Goal: Information Seeking & Learning: Learn about a topic

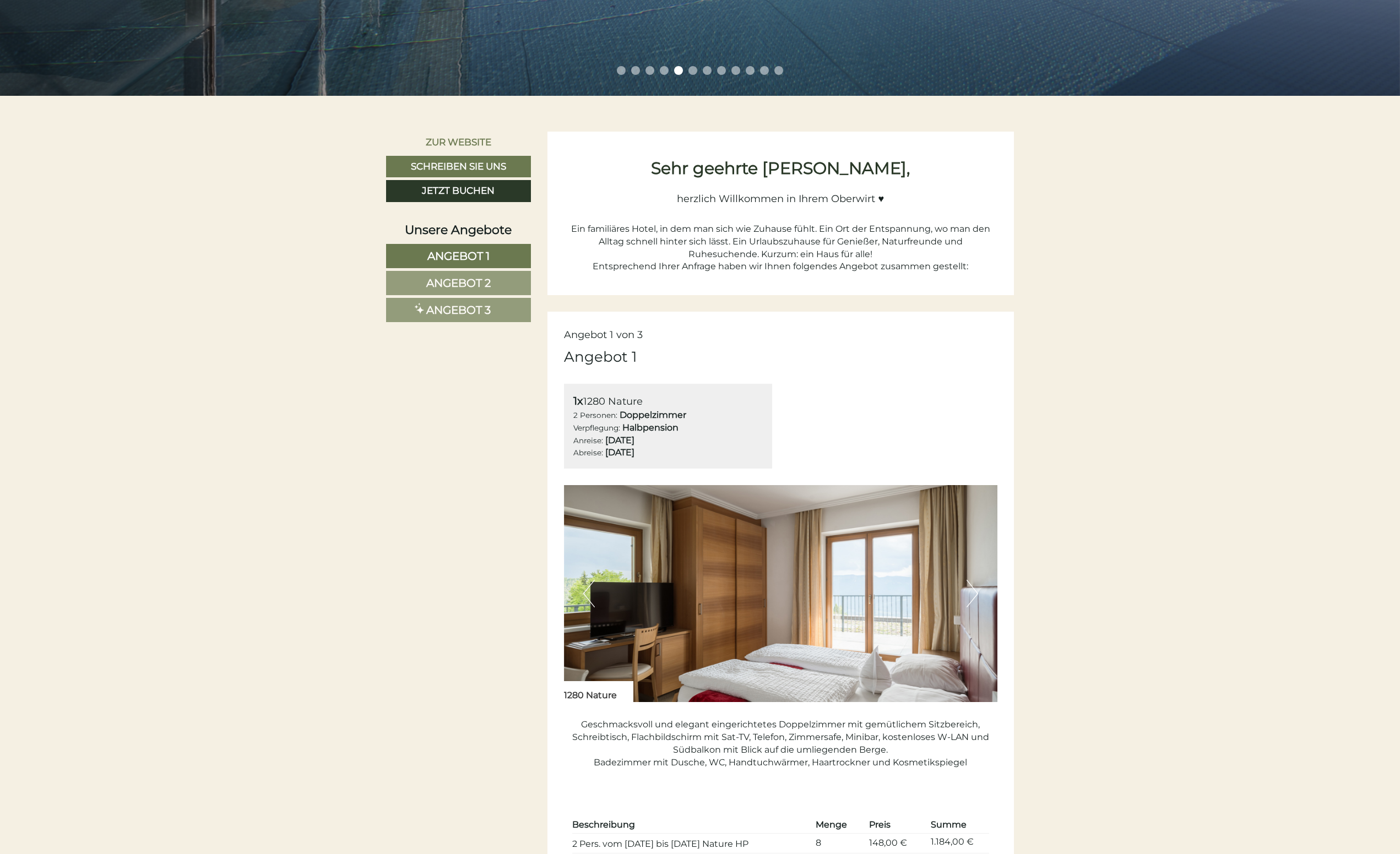
scroll to position [550, 0]
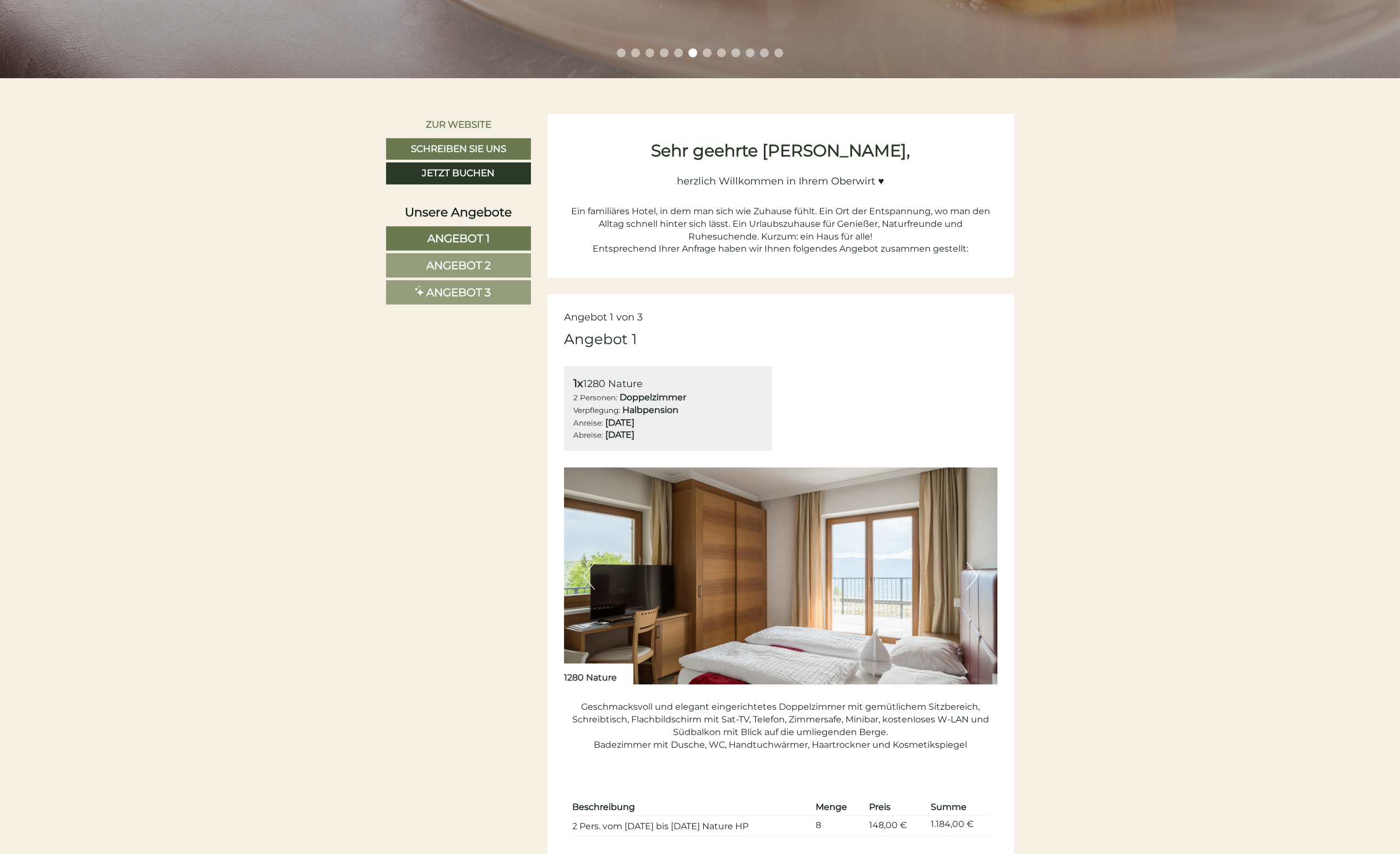
click at [460, 265] on span "Angebot 2" at bounding box center [459, 265] width 64 height 13
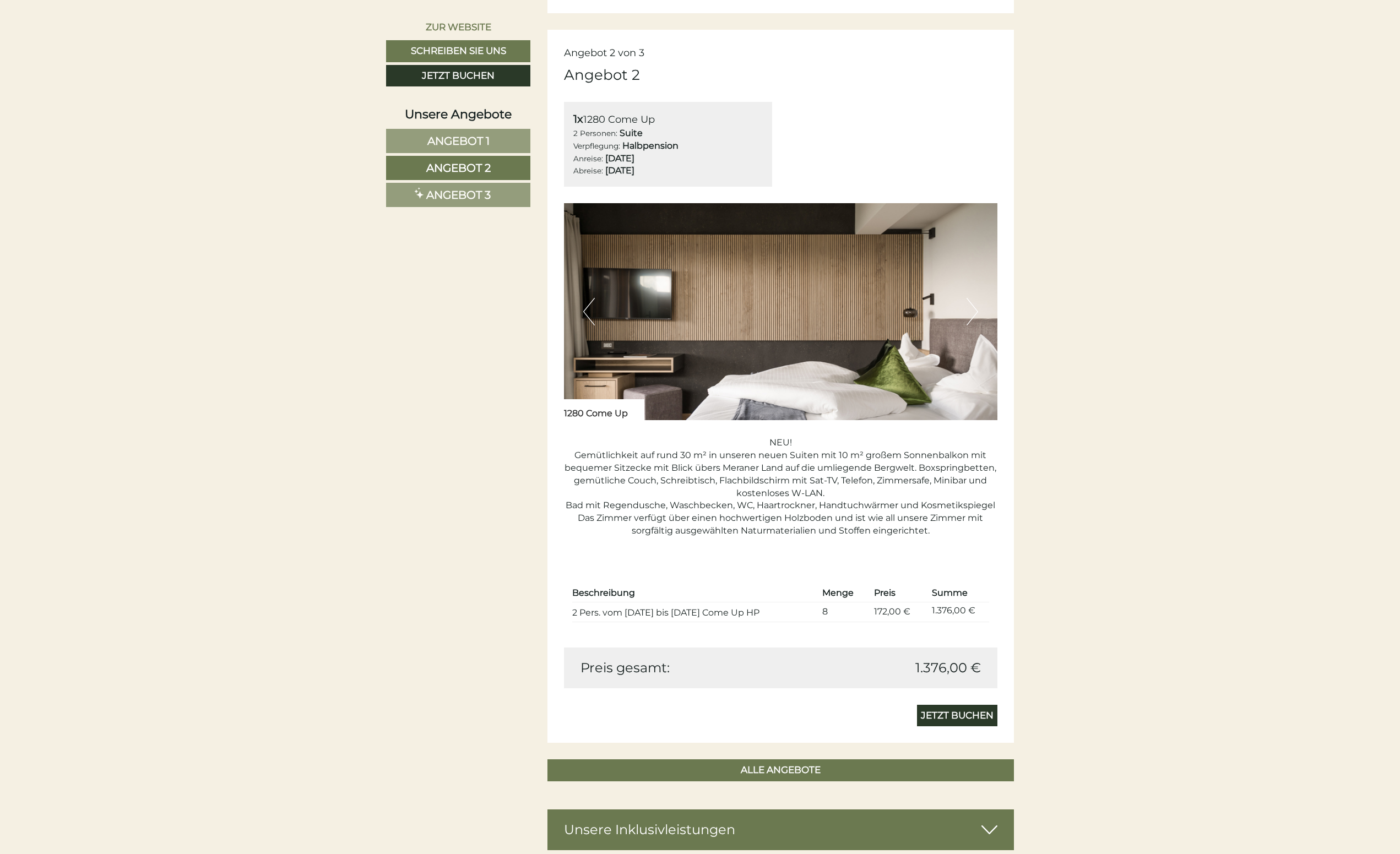
scroll to position [955, 0]
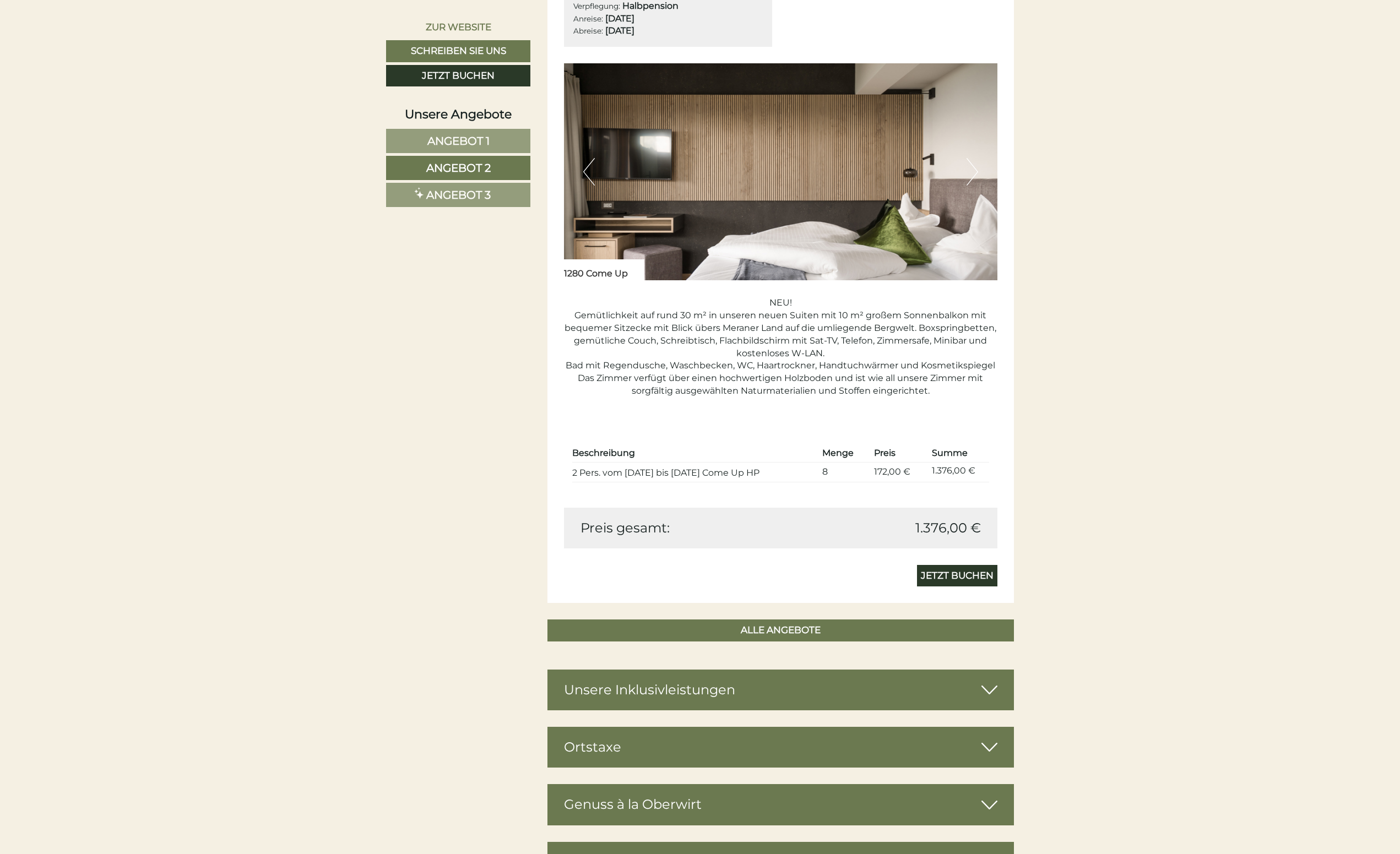
click at [466, 194] on span "Angebot 3" at bounding box center [459, 194] width 64 height 13
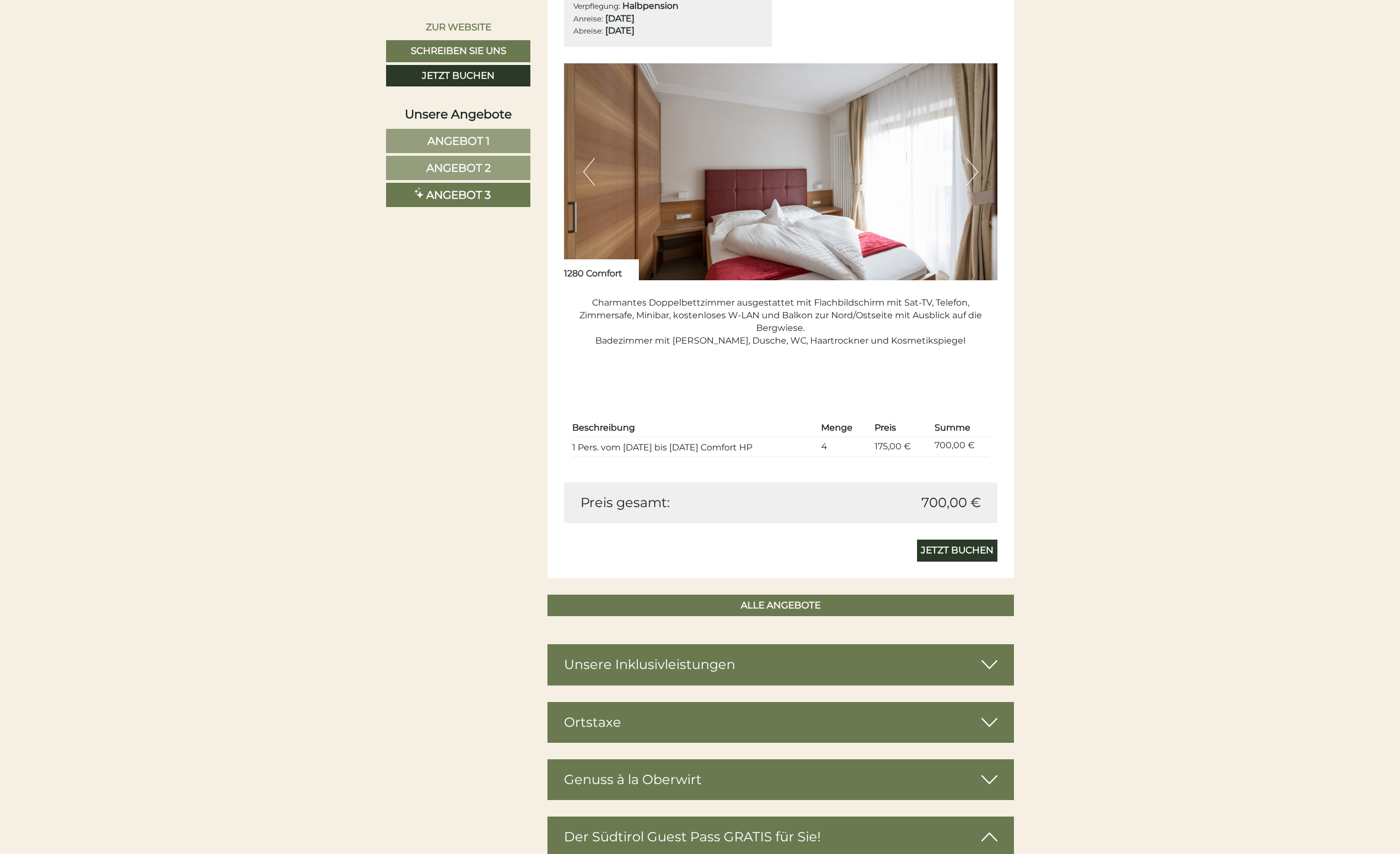
scroll to position [845, 0]
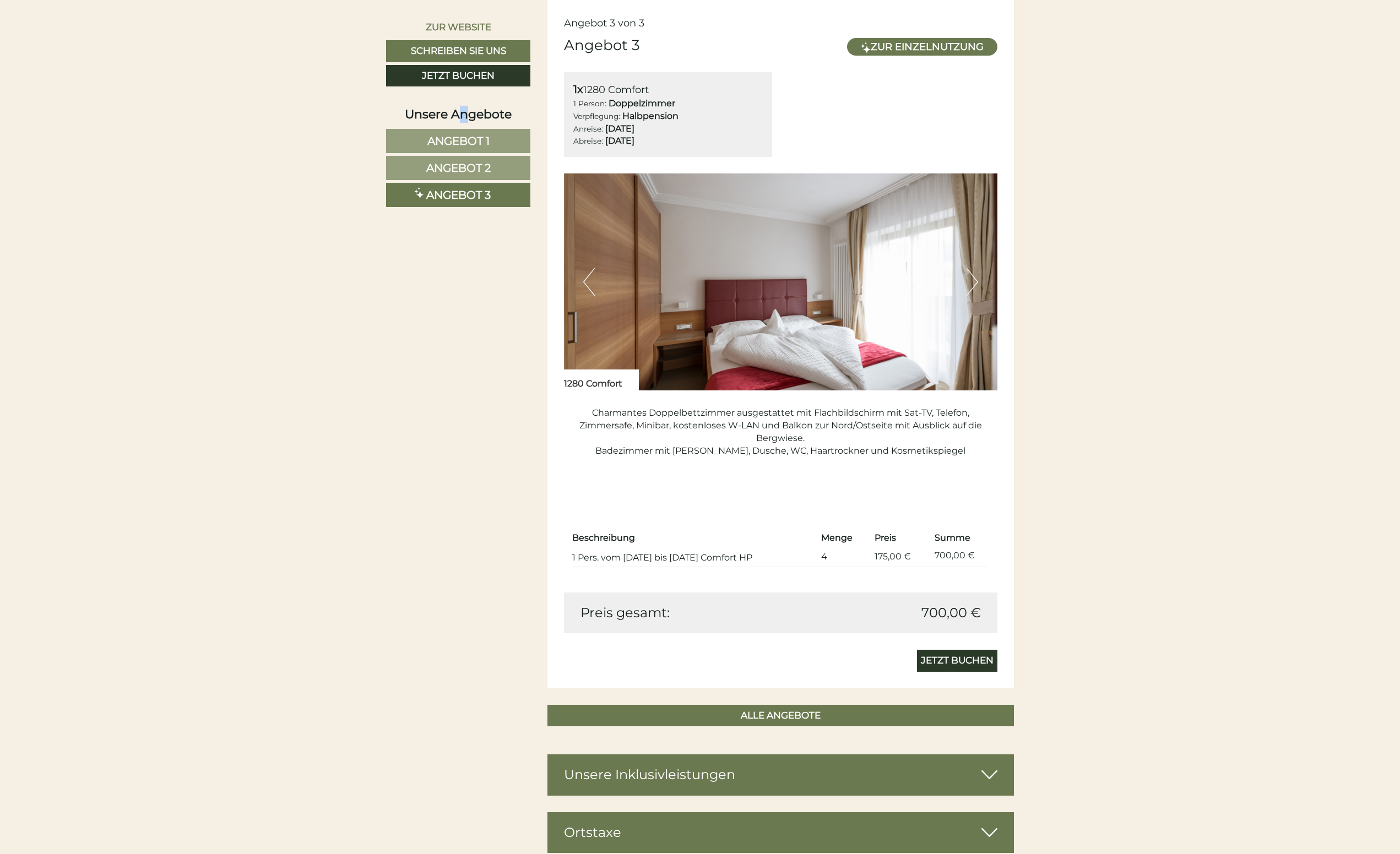
click at [464, 115] on div "Unsere Angebote" at bounding box center [458, 114] width 145 height 17
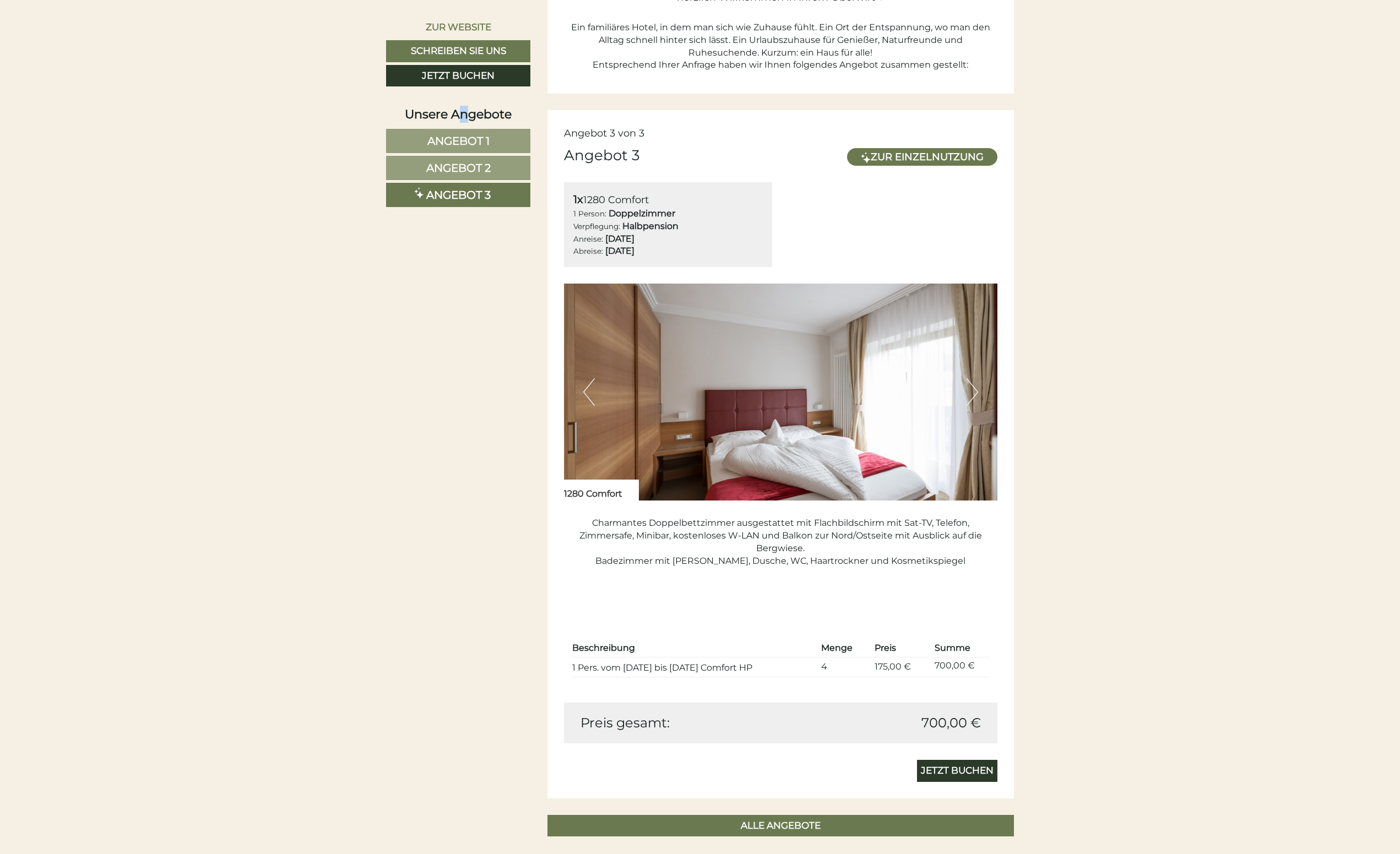
scroll to position [680, 0]
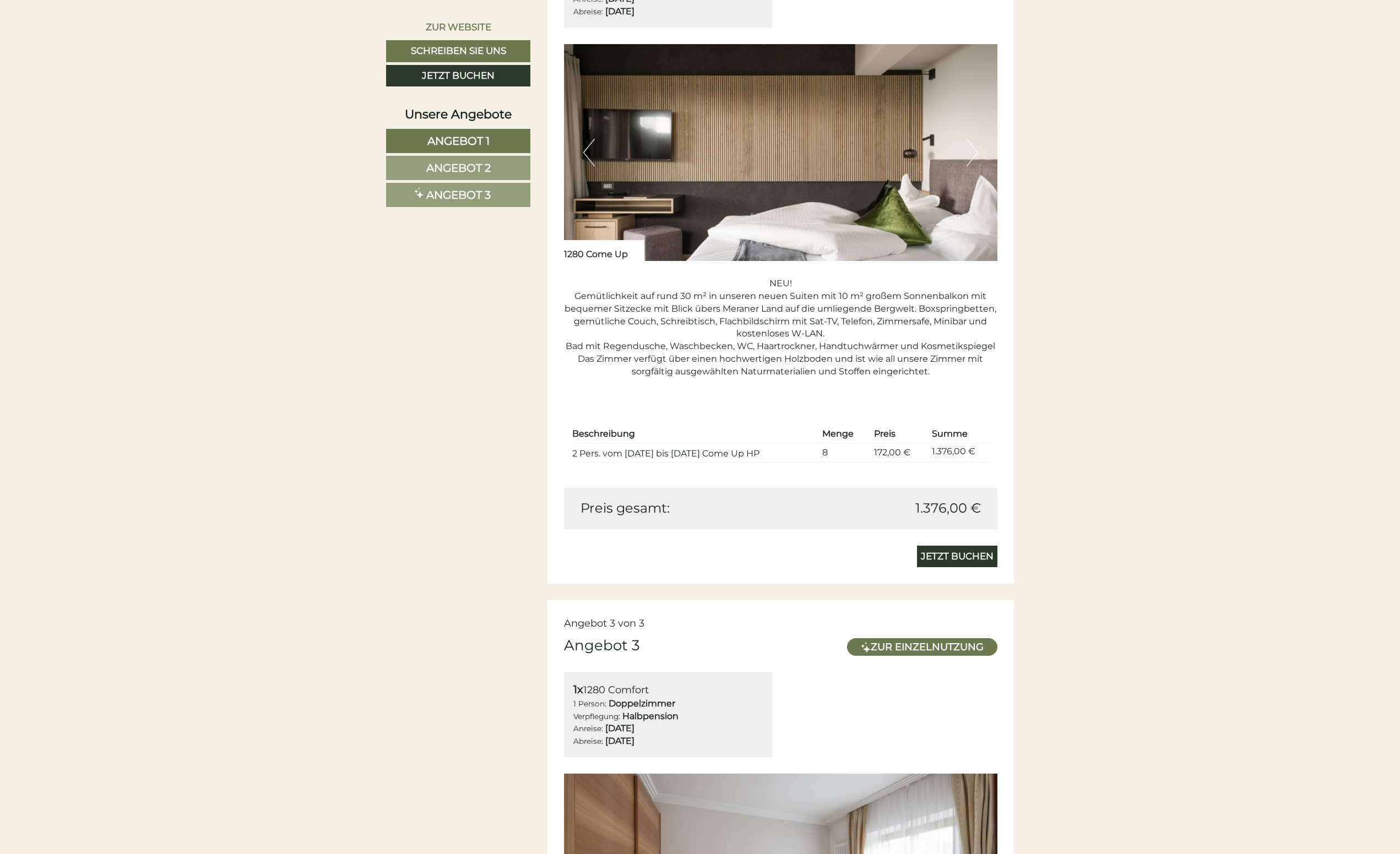
scroll to position [1652, 0]
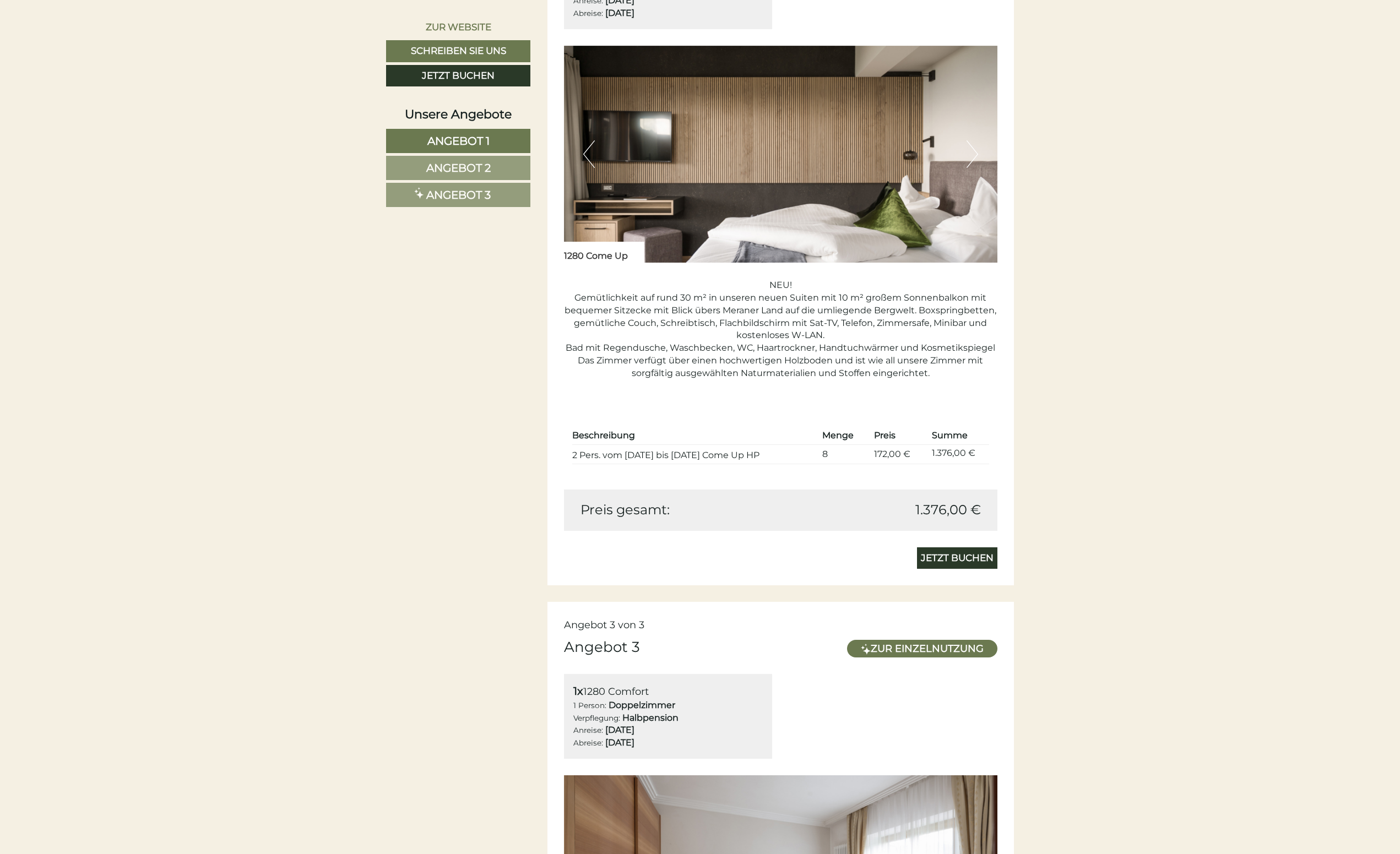
click at [973, 150] on button "Next" at bounding box center [972, 154] width 11 height 28
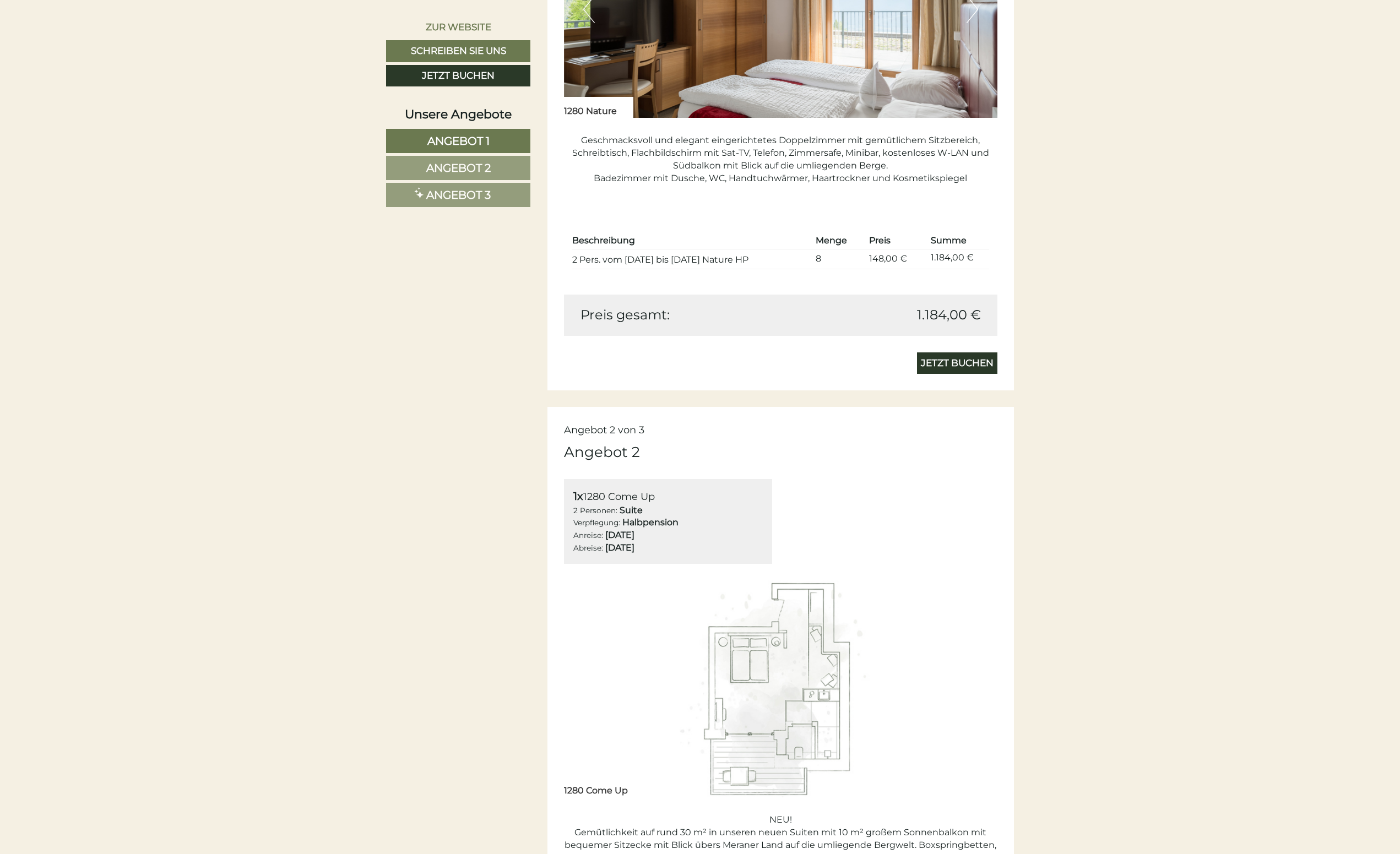
scroll to position [937, 0]
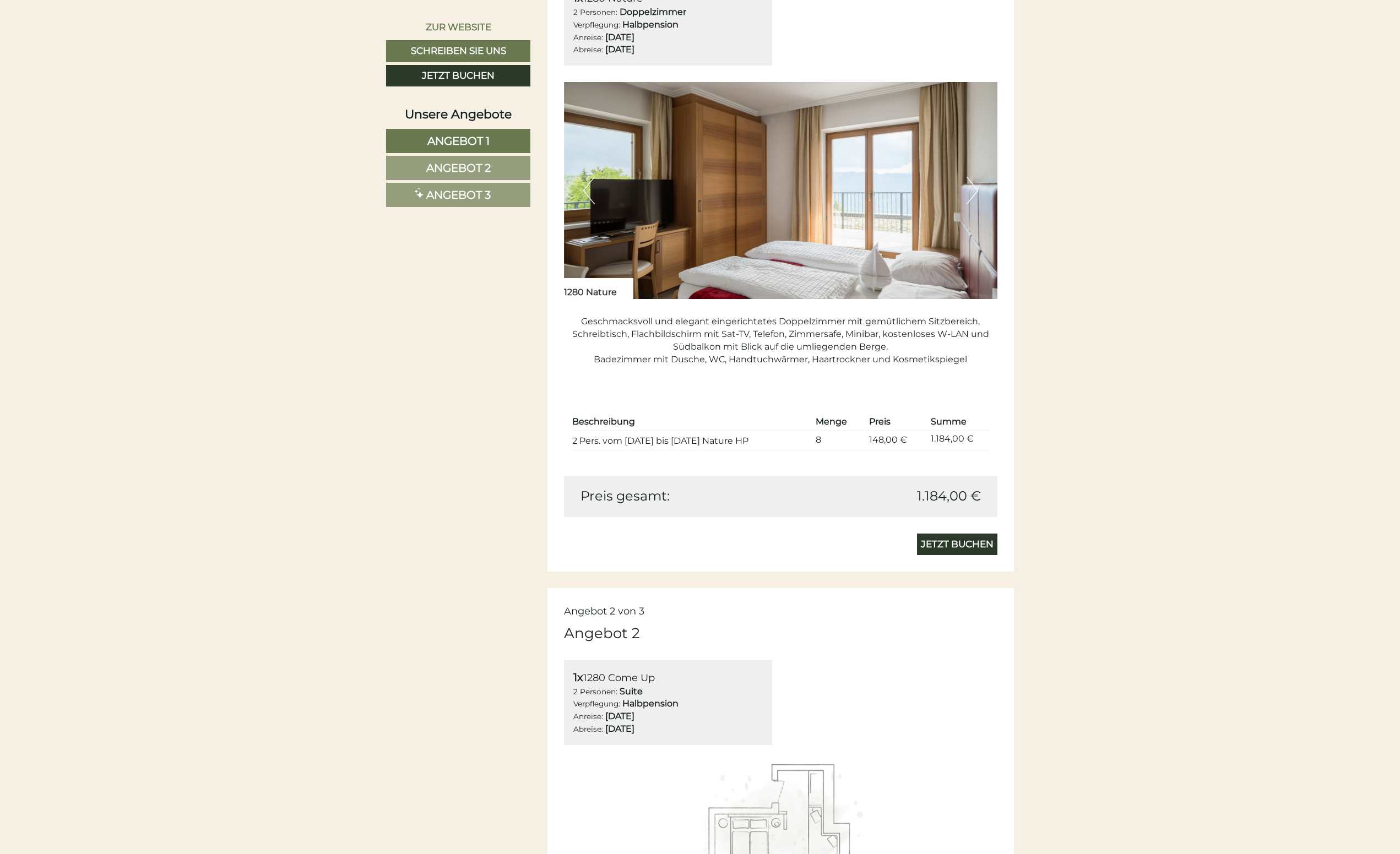
click at [739, 192] on img at bounding box center [781, 190] width 434 height 217
click at [967, 187] on button "Next" at bounding box center [972, 190] width 11 height 28
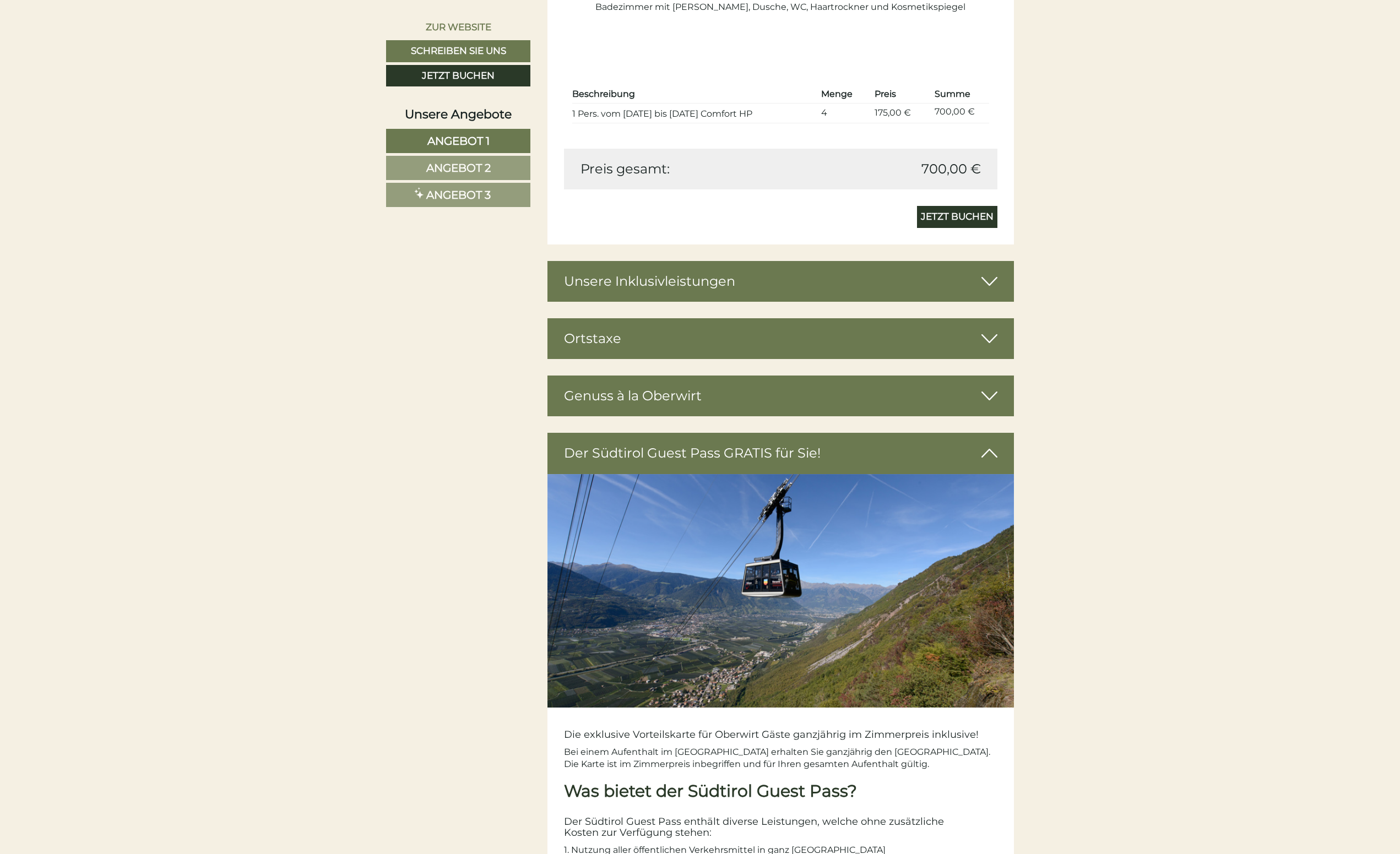
scroll to position [2699, 0]
click at [982, 277] on icon at bounding box center [989, 281] width 16 height 18
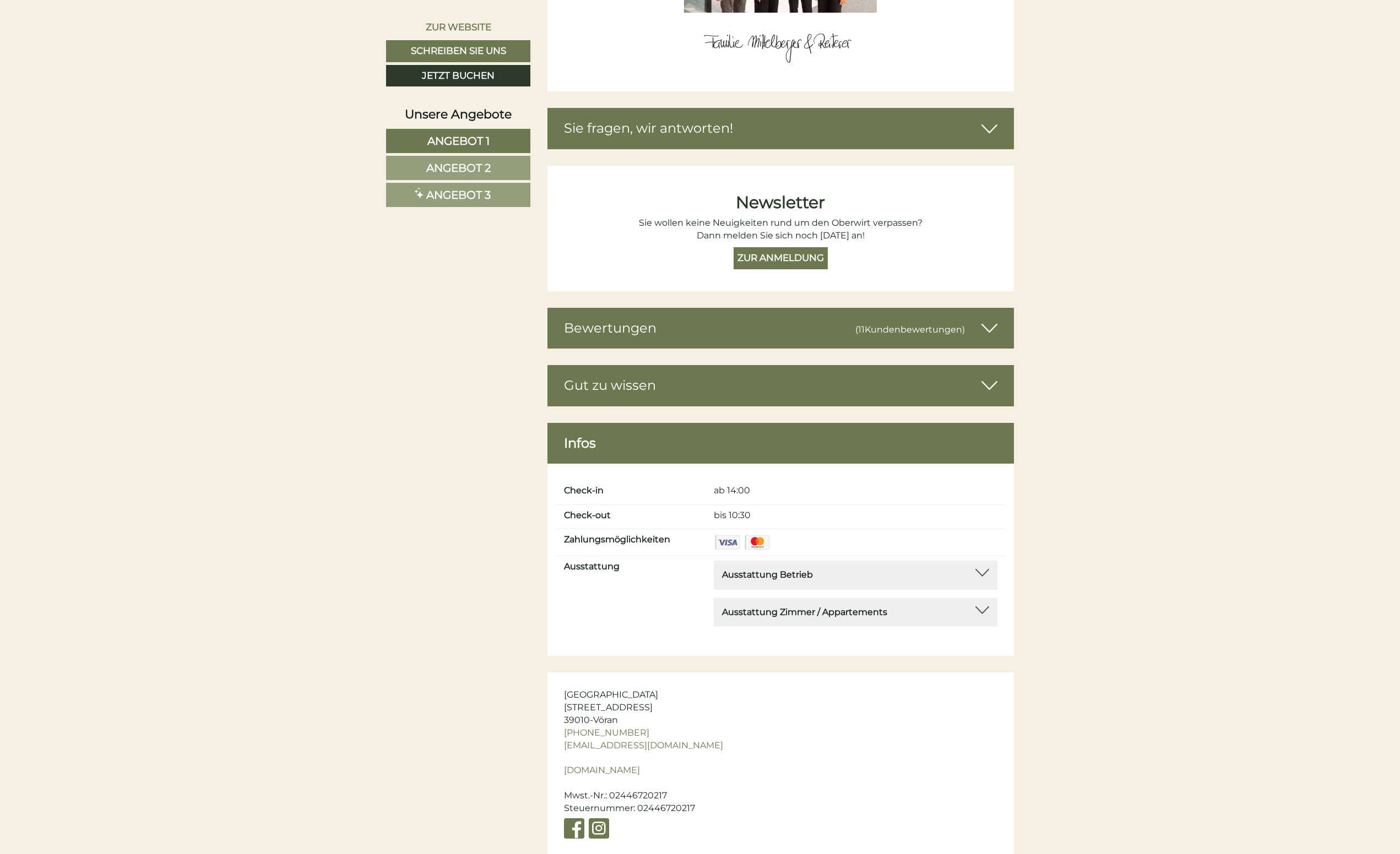
scroll to position [5343, 0]
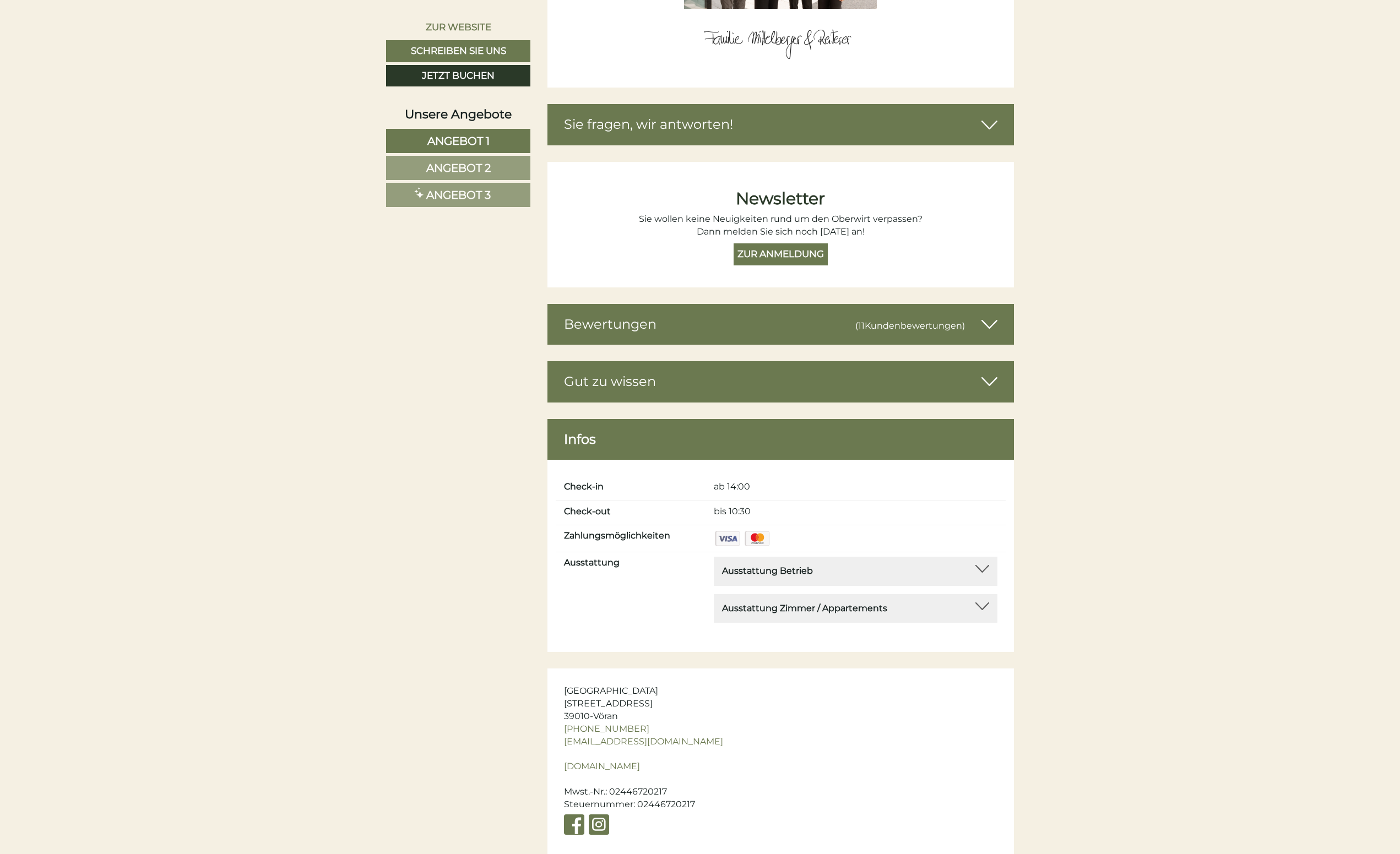
click at [765, 304] on div "Bewertungen (11 Kundenbewertungen )" at bounding box center [781, 324] width 467 height 41
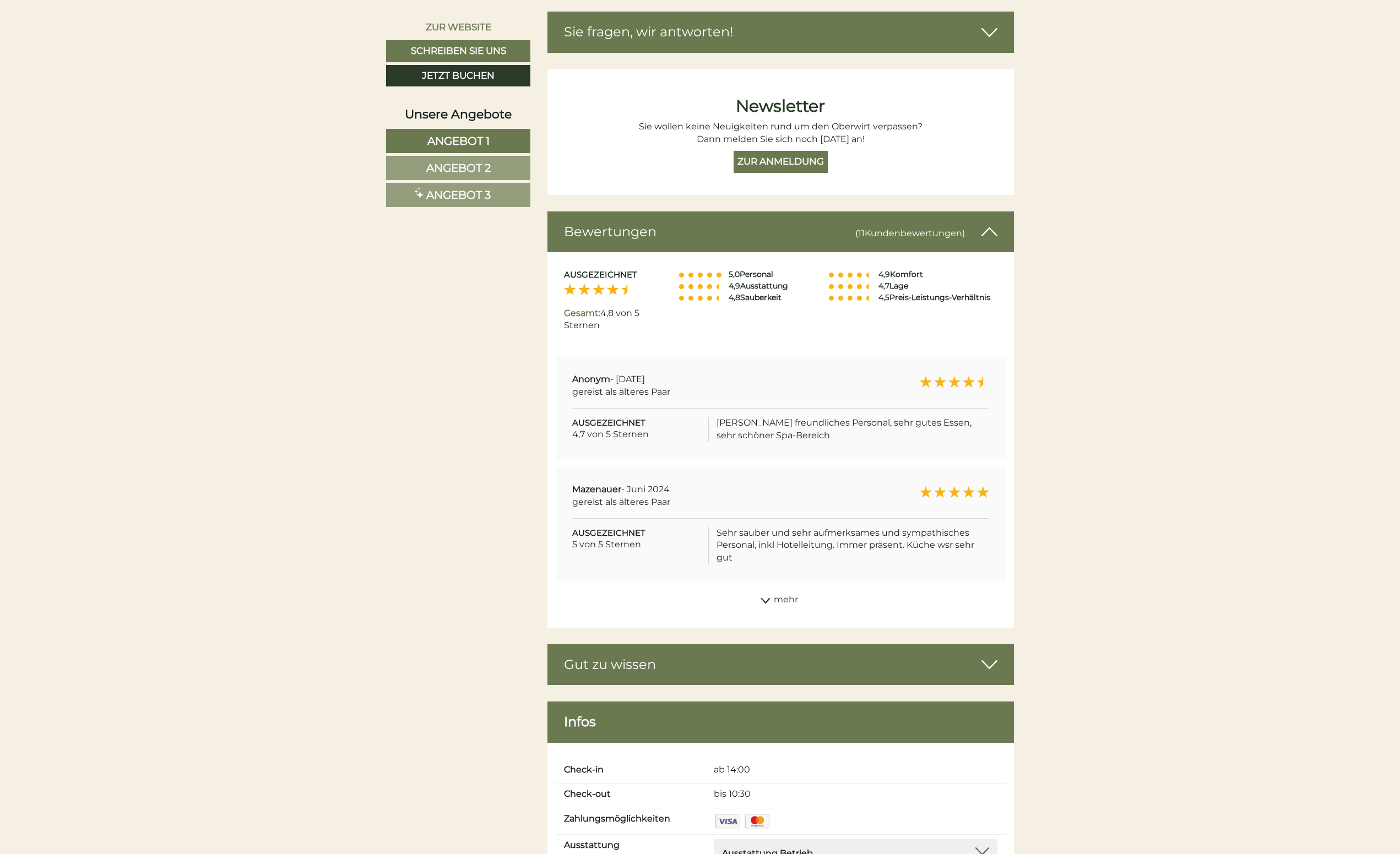
scroll to position [5453, 0]
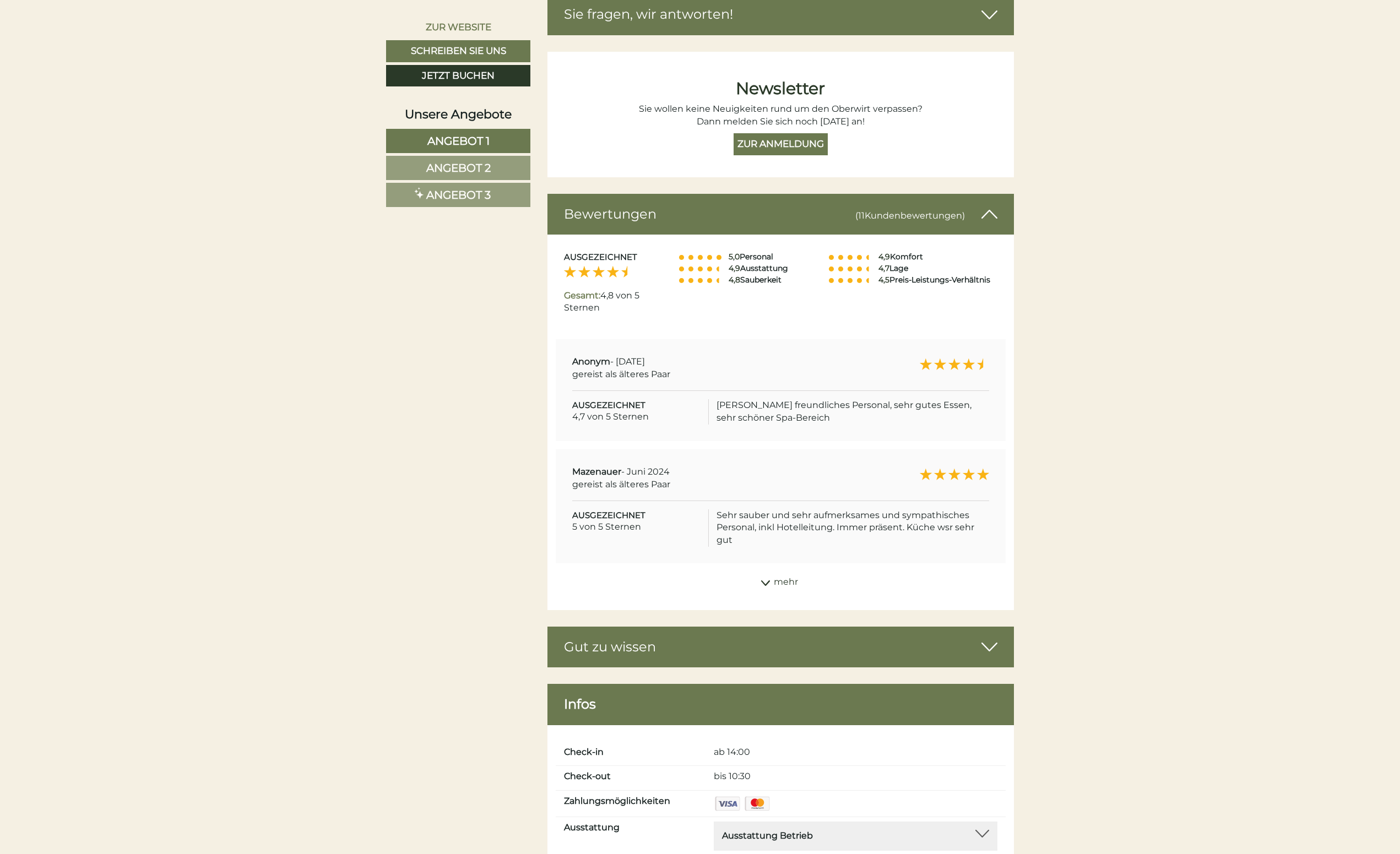
click at [765, 574] on div "mehr" at bounding box center [781, 583] width 467 height 21
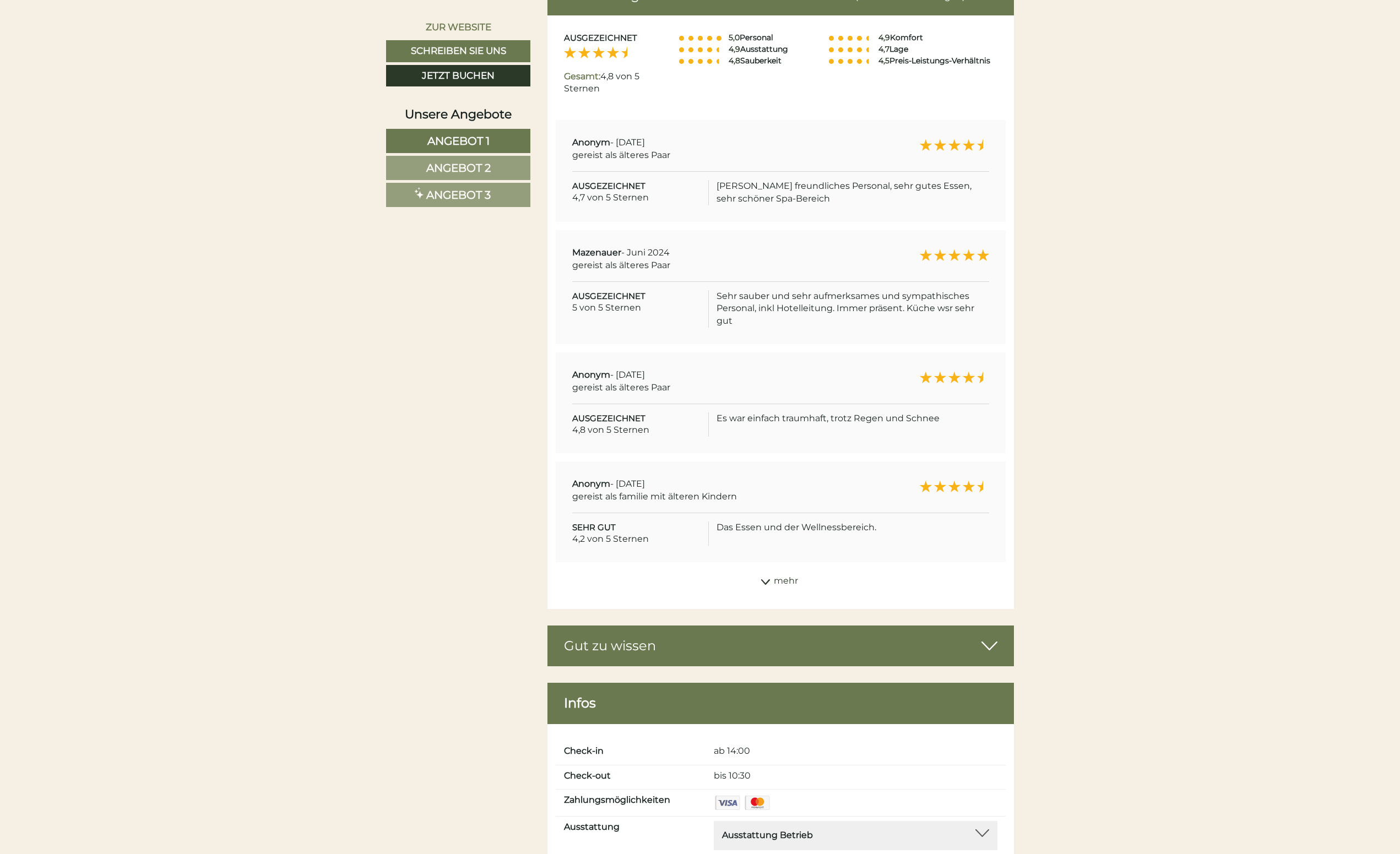
scroll to position [5674, 0]
click at [768, 578] on icon at bounding box center [765, 580] width 11 height 5
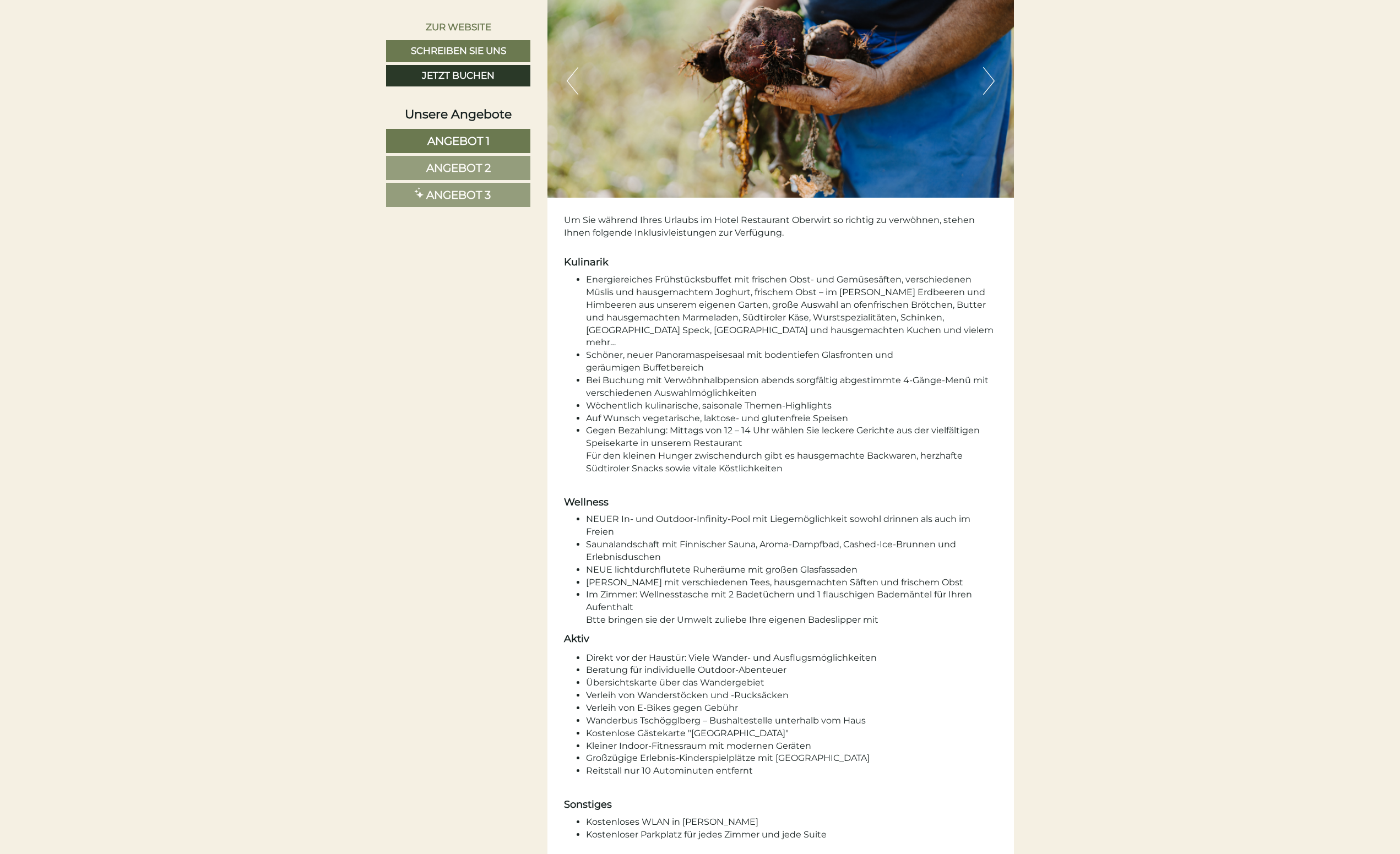
scroll to position [2892, 0]
